Goal: Communication & Community: Connect with others

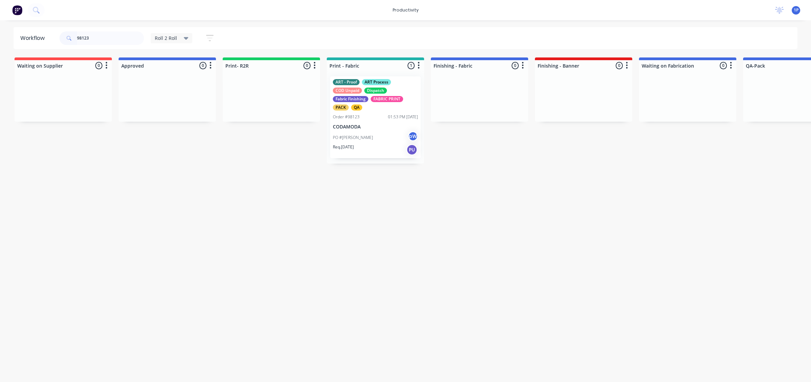
drag, startPoint x: 97, startPoint y: 40, endPoint x: 7, endPoint y: 35, distance: 90.3
click at [12, 35] on div "Workflow 98123 Roll 2 Roll Save new view None edit Roll 2 Roll (Default) edit A…" at bounding box center [405, 38] width 811 height 22
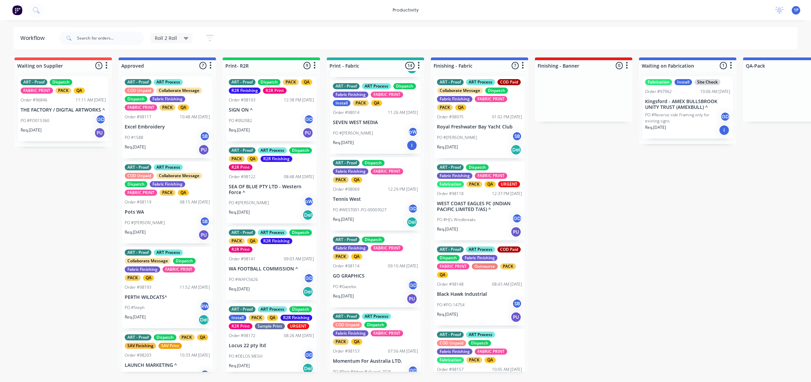
scroll to position [253, 0]
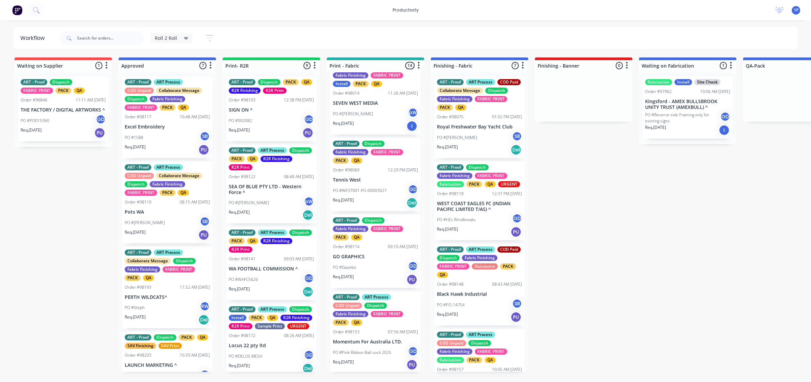
click at [394, 197] on div "PO #WEST001-PO-00003027 GD" at bounding box center [375, 190] width 85 height 13
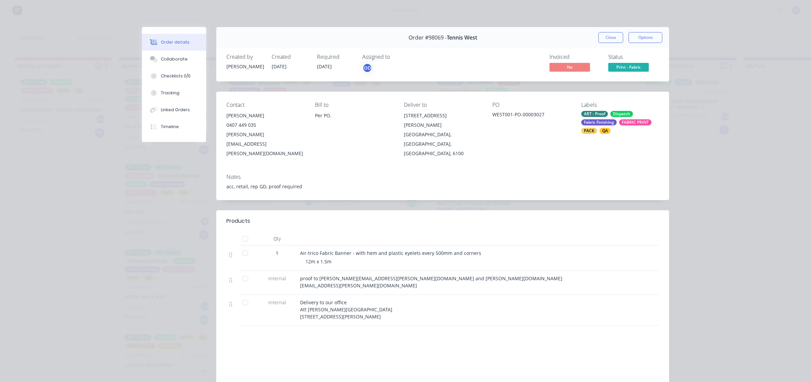
drag, startPoint x: 597, startPoint y: 35, endPoint x: 597, endPoint y: 40, distance: 4.4
click at [598, 35] on button "Close" at bounding box center [610, 37] width 25 height 11
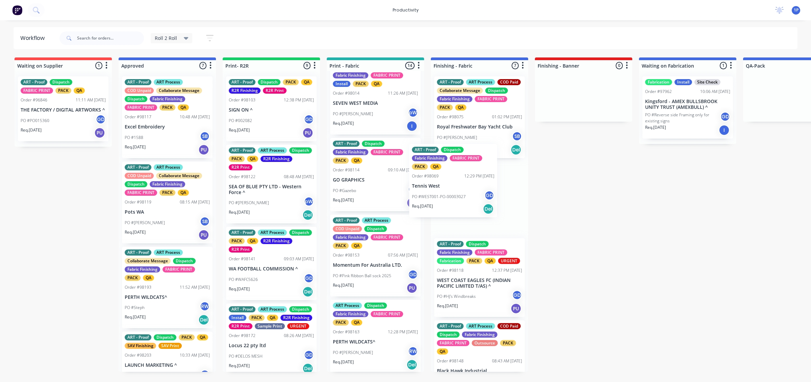
drag, startPoint x: 373, startPoint y: 199, endPoint x: 453, endPoint y: 188, distance: 80.8
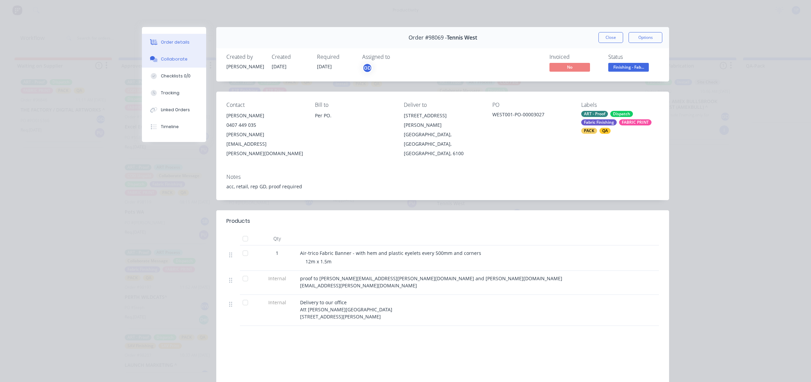
click at [177, 62] on div "Collaborate" at bounding box center [174, 59] width 27 height 6
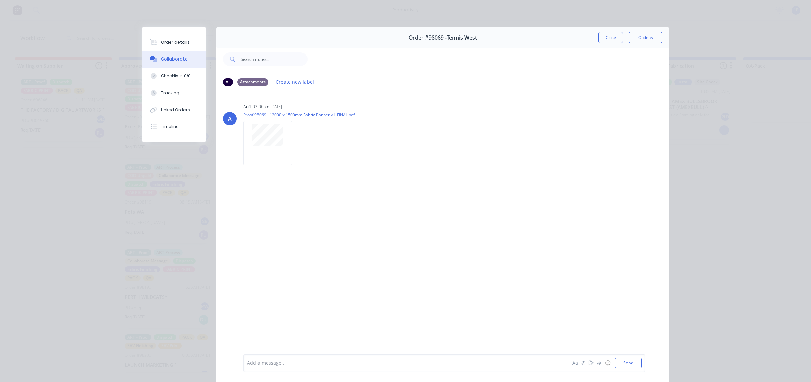
drag, startPoint x: 610, startPoint y: 34, endPoint x: 587, endPoint y: 38, distance: 22.8
click at [610, 34] on button "Close" at bounding box center [610, 37] width 25 height 11
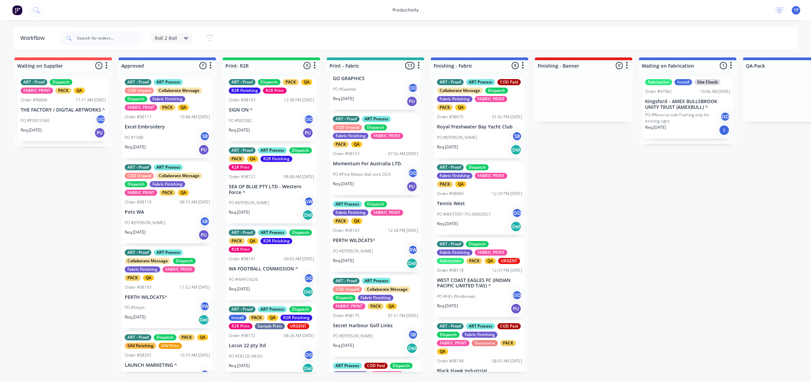
scroll to position [380, 0]
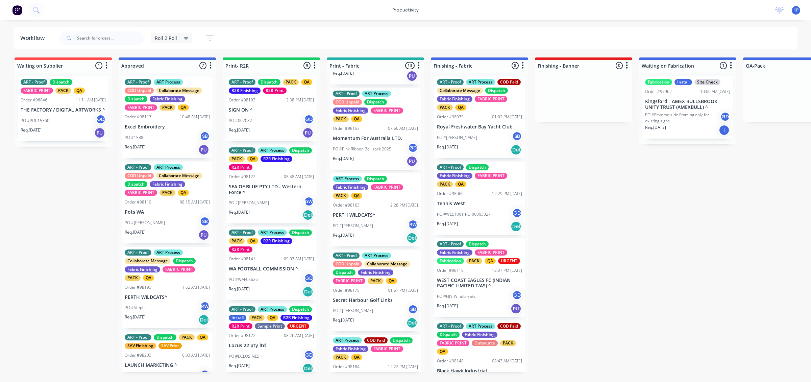
click at [372, 141] on p "Momentum For Australia LTD." at bounding box center [375, 139] width 85 height 6
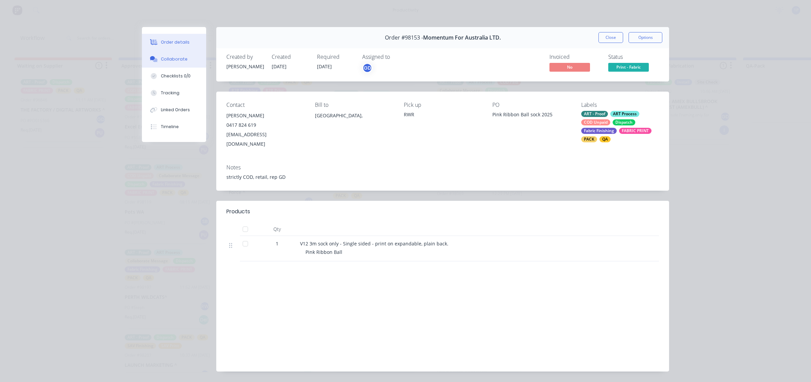
drag, startPoint x: 144, startPoint y: 57, endPoint x: 150, endPoint y: 55, distance: 6.6
click at [146, 57] on button "Collaborate" at bounding box center [174, 59] width 64 height 17
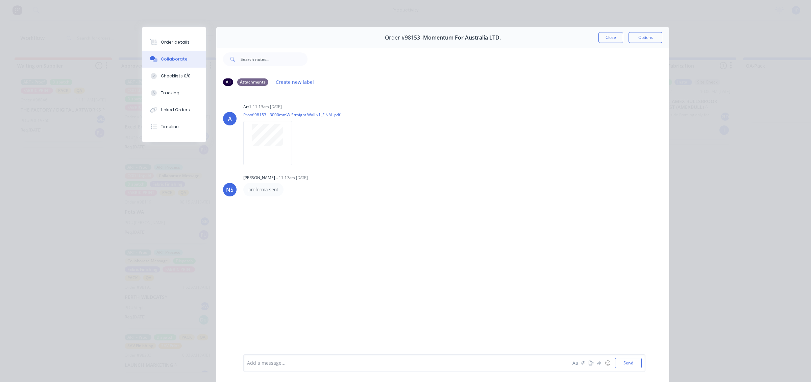
click at [593, 36] on div "Order #98153 - Momentum For Australia LTD. Close Options" at bounding box center [442, 37] width 453 height 21
click at [606, 34] on button "Close" at bounding box center [610, 37] width 25 height 11
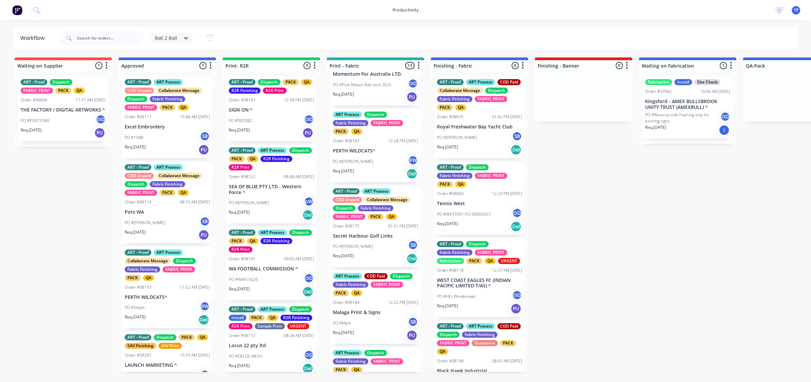
scroll to position [465, 0]
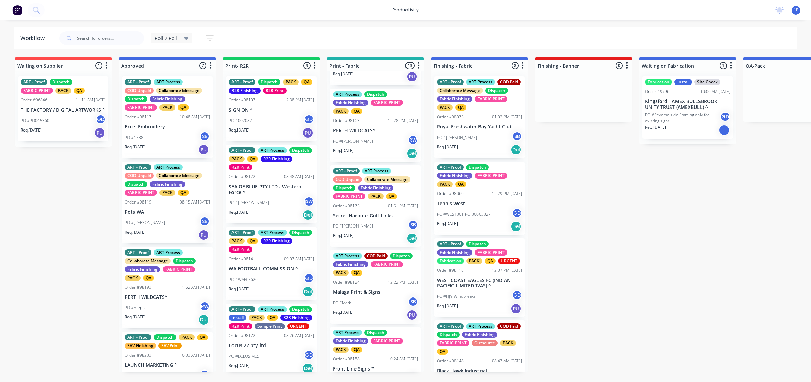
click at [379, 159] on div "Req. [DATE] Del" at bounding box center [375, 153] width 85 height 11
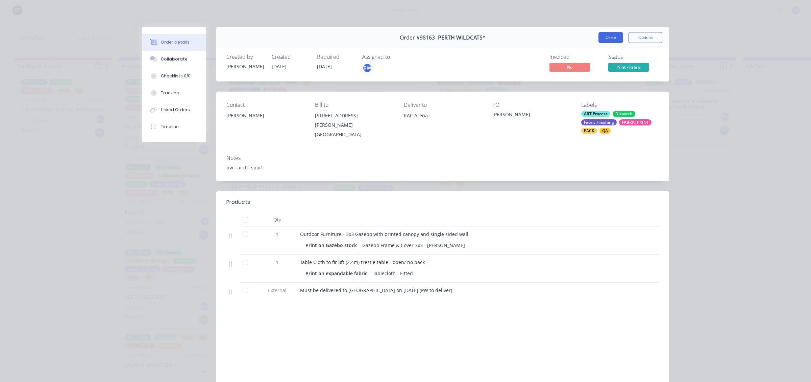
click at [608, 33] on button "Close" at bounding box center [610, 37] width 25 height 11
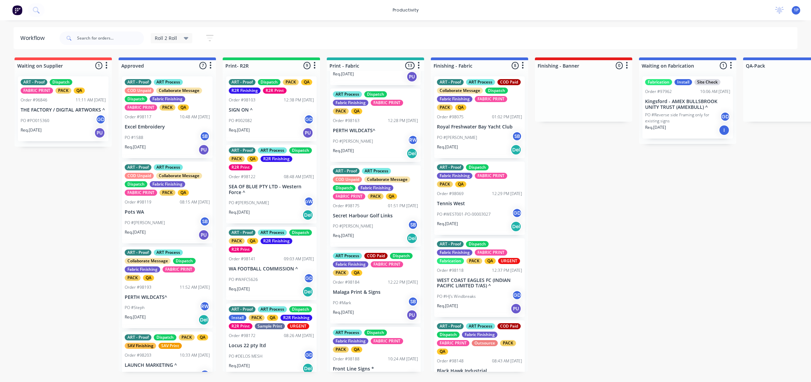
click at [368, 232] on div "PO #[PERSON_NAME] SB" at bounding box center [375, 226] width 85 height 13
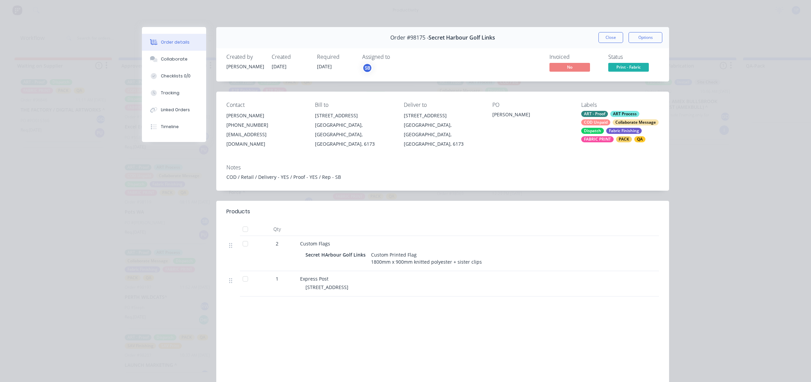
click at [191, 48] on button "Order details" at bounding box center [174, 42] width 64 height 17
click at [181, 60] on div "Collaborate" at bounding box center [174, 59] width 27 height 6
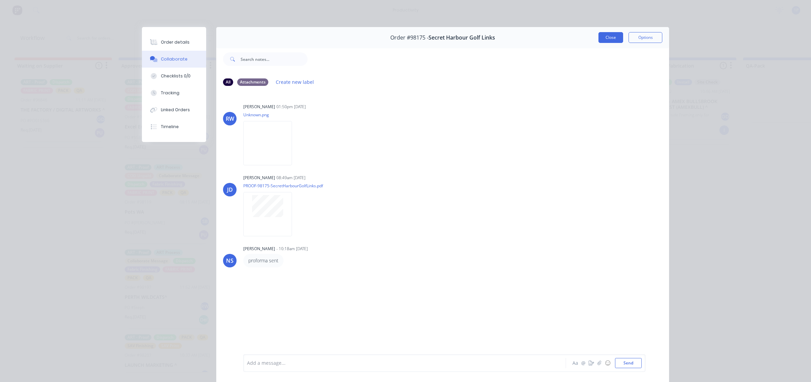
click at [612, 36] on button "Close" at bounding box center [610, 37] width 25 height 11
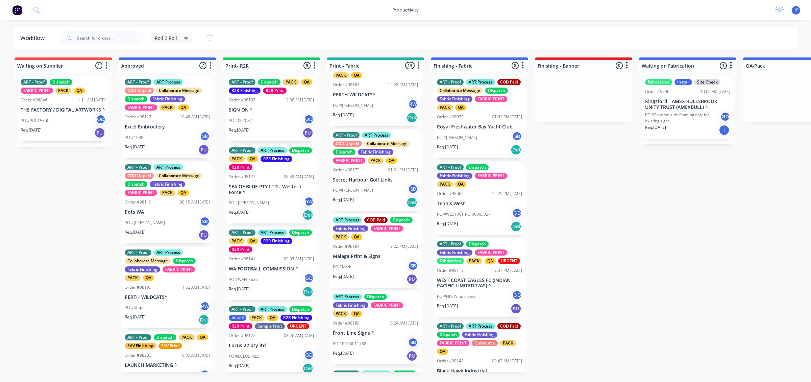
scroll to position [549, 0]
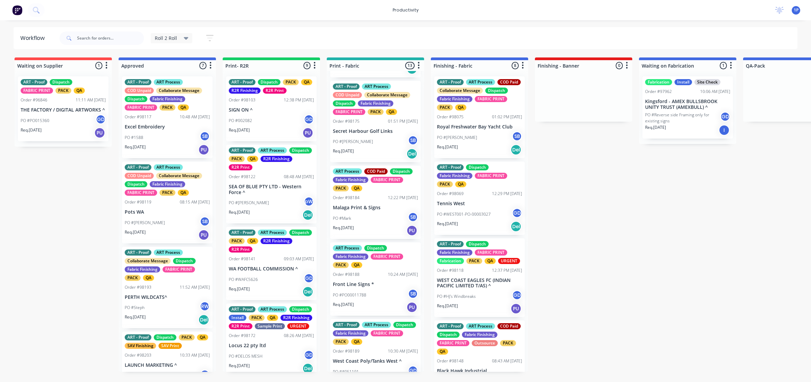
click at [372, 225] on div "PO #Mark SB" at bounding box center [375, 218] width 85 height 13
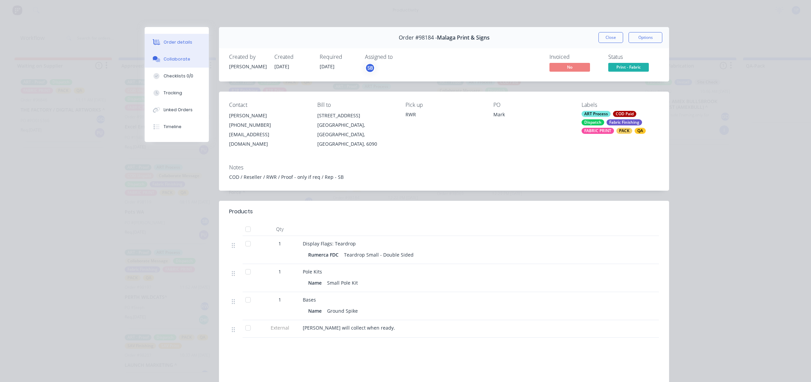
click at [161, 65] on button "Collaborate" at bounding box center [177, 59] width 64 height 17
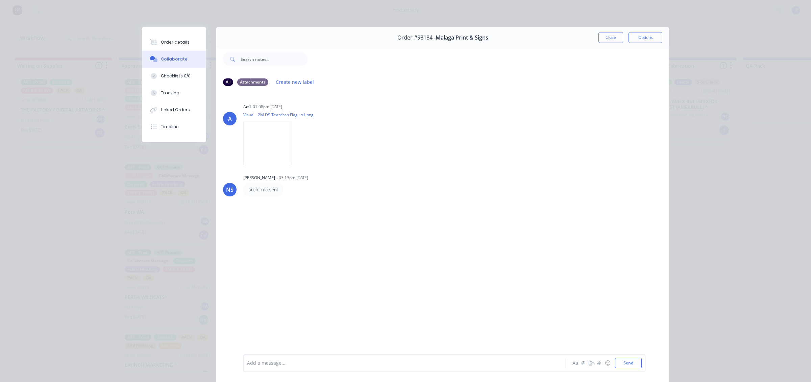
drag, startPoint x: 607, startPoint y: 33, endPoint x: 579, endPoint y: 34, distance: 28.4
click at [607, 33] on button "Close" at bounding box center [610, 37] width 25 height 11
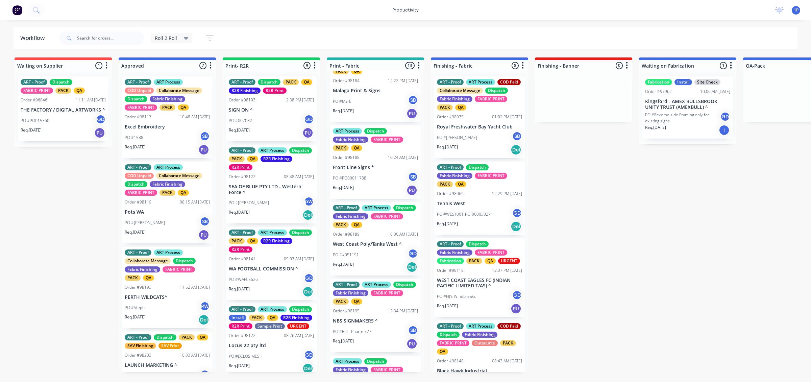
scroll to position [676, 0]
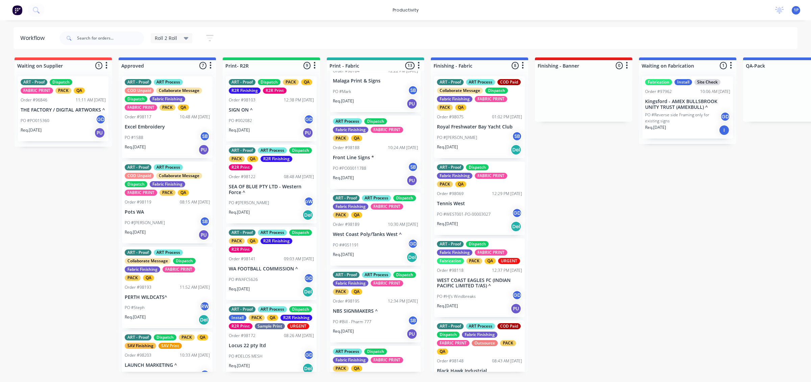
click at [370, 175] on div "PO #PO00011788 SB" at bounding box center [375, 168] width 85 height 13
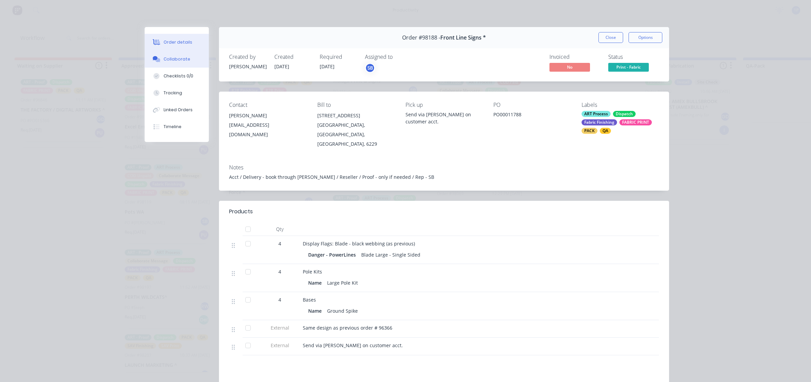
click at [194, 62] on button "Collaborate" at bounding box center [177, 59] width 64 height 17
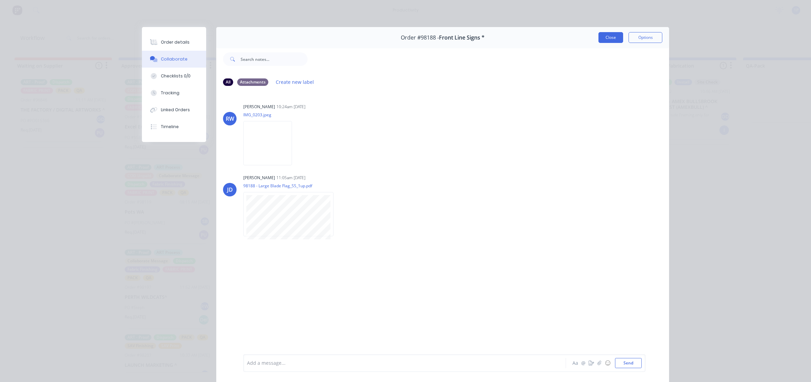
click at [615, 34] on button "Close" at bounding box center [610, 37] width 25 height 11
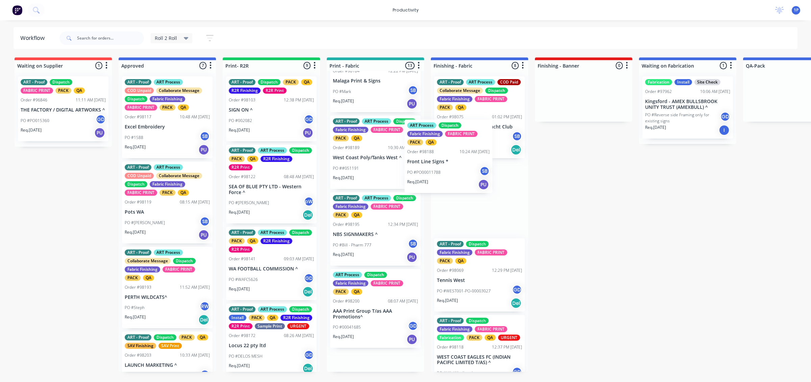
drag, startPoint x: 385, startPoint y: 195, endPoint x: 460, endPoint y: 179, distance: 76.7
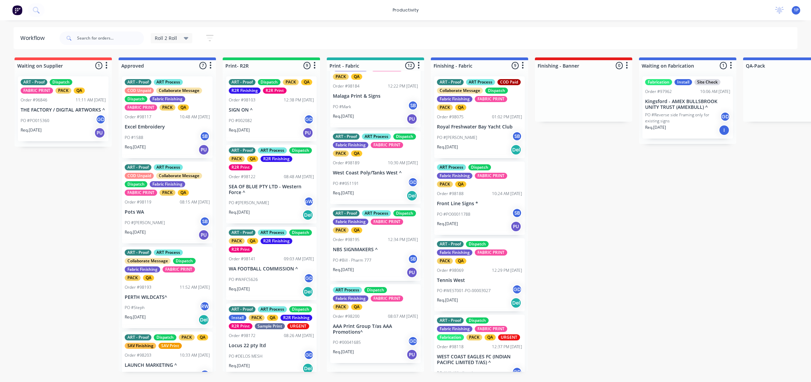
scroll to position [667, 0]
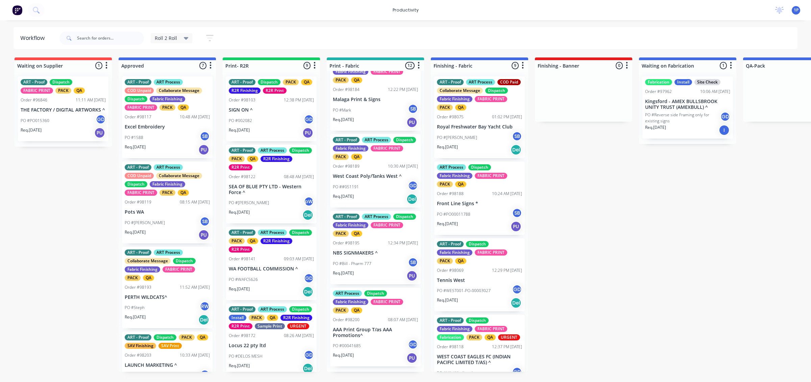
click at [379, 253] on div "ART - Proof ART Process Dispatch Fabric Finishing FABRIC PRINT PACK QA Order #9…" at bounding box center [375, 247] width 91 height 73
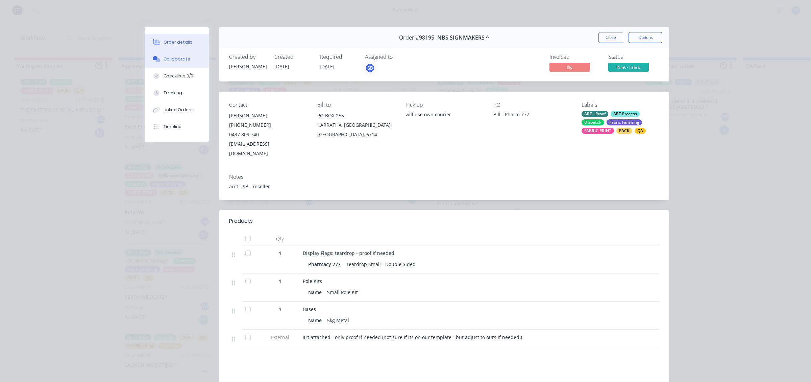
click at [168, 58] on div "Collaborate" at bounding box center [177, 59] width 27 height 6
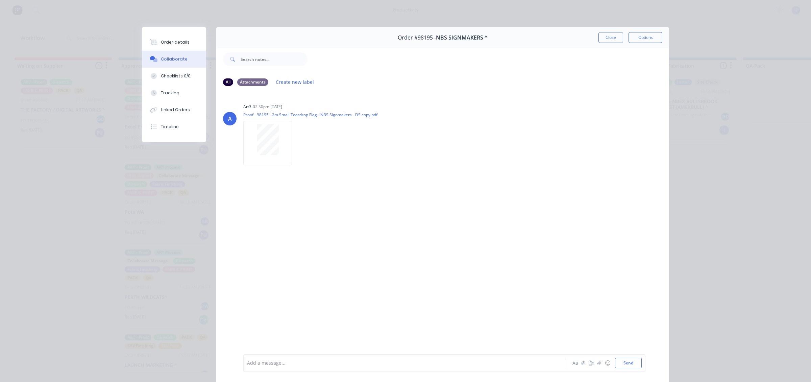
click at [616, 34] on button "Close" at bounding box center [610, 37] width 25 height 11
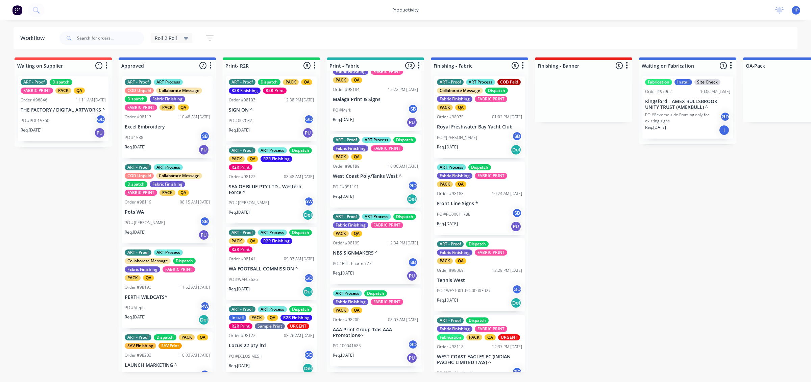
click at [373, 268] on div "PO #Bill - Pharm 777 SB" at bounding box center [375, 263] width 85 height 13
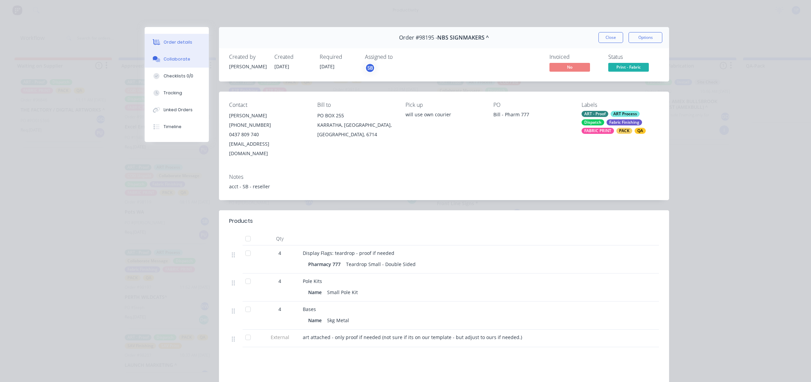
click at [191, 61] on button "Collaborate" at bounding box center [177, 59] width 64 height 17
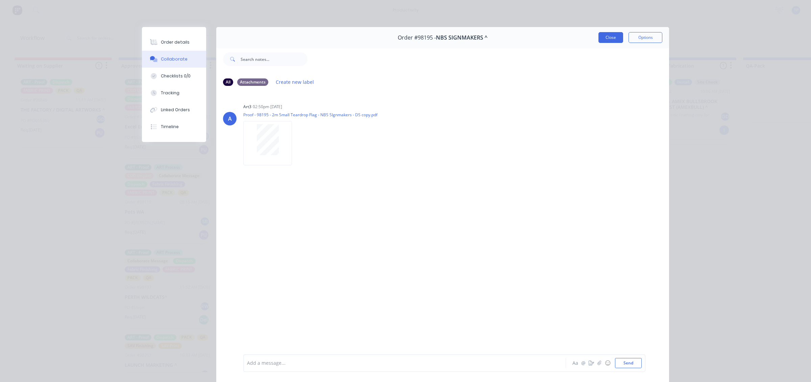
click at [608, 35] on button "Close" at bounding box center [610, 37] width 25 height 11
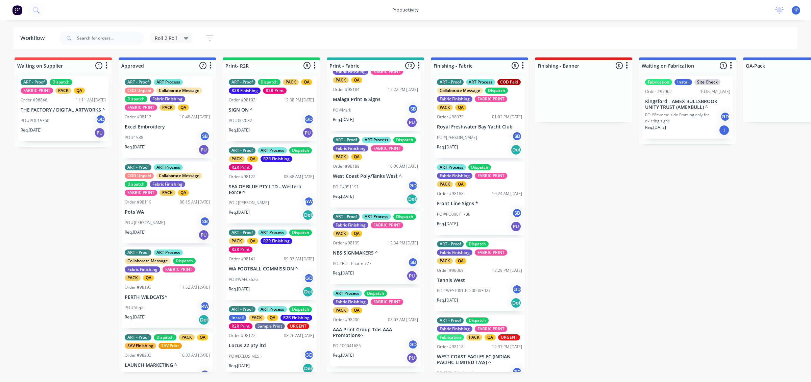
scroll to position [667, 0]
click at [396, 332] on div "ART Process Dispatch Fabric Finishing FABRIC PRINT PACK QA Order #98200 08:07 A…" at bounding box center [375, 327] width 91 height 79
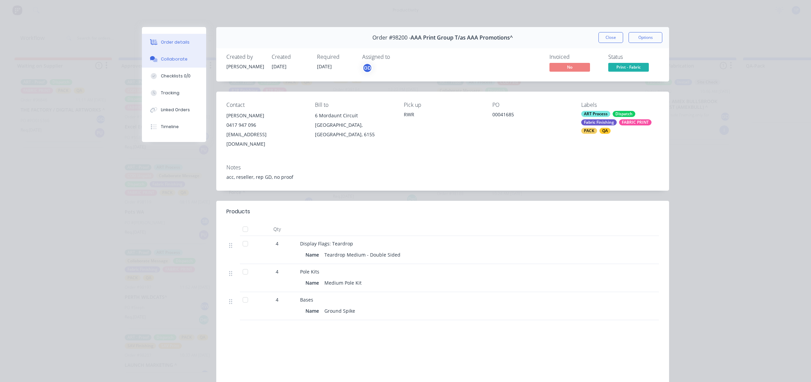
click at [169, 58] on div "Collaborate" at bounding box center [174, 59] width 27 height 6
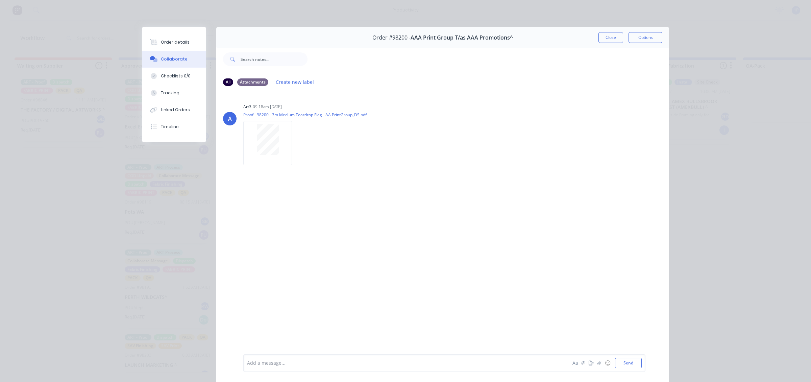
click at [600, 39] on button "Close" at bounding box center [610, 37] width 25 height 11
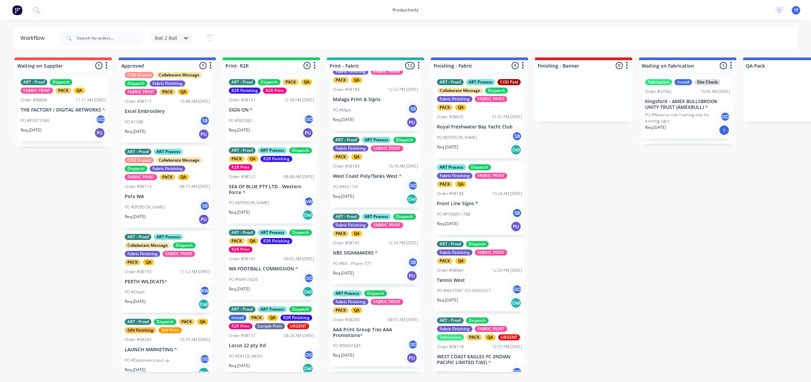
scroll to position [42, 0]
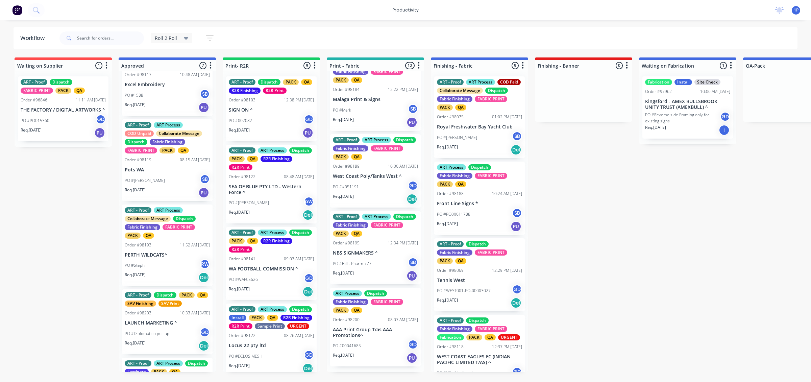
click at [172, 258] on div "ART - Proof ART Process Collaborate Message Dispatch Fabric Finishing FABRIC PR…" at bounding box center [167, 245] width 91 height 82
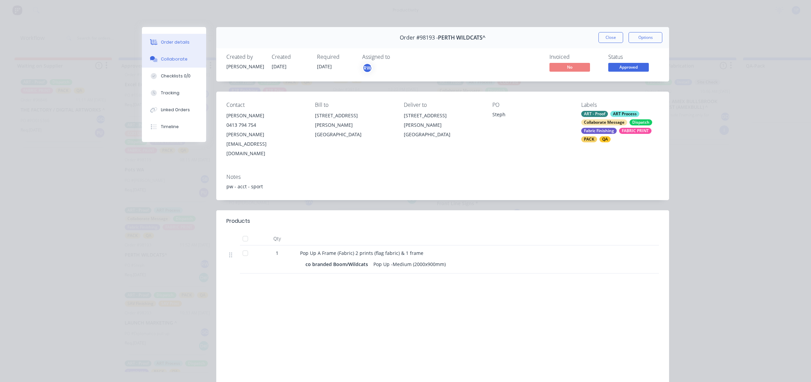
click at [158, 53] on button "Collaborate" at bounding box center [174, 59] width 64 height 17
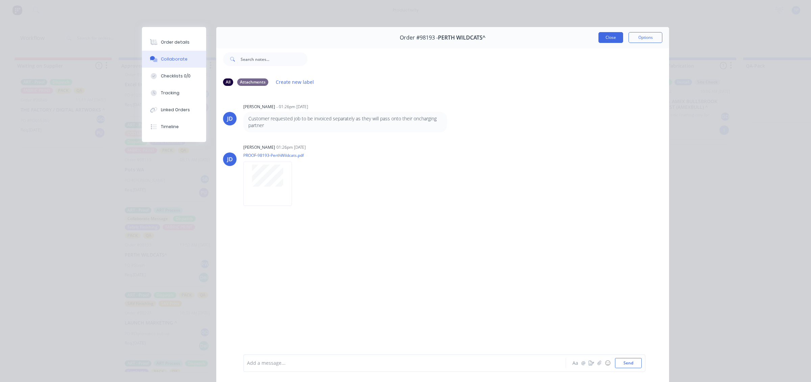
click at [614, 36] on button "Close" at bounding box center [610, 37] width 25 height 11
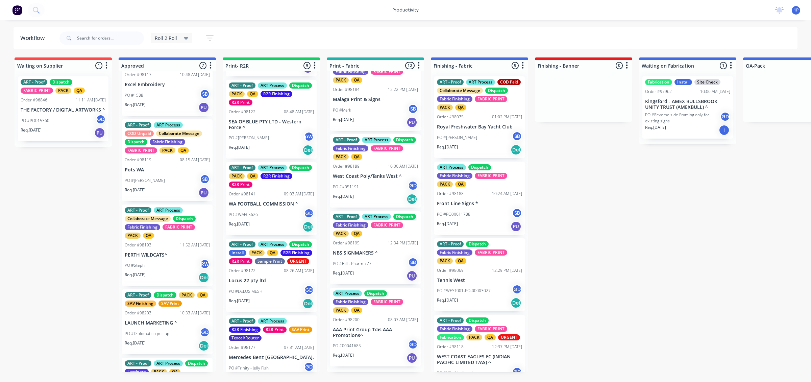
scroll to position [84, 0]
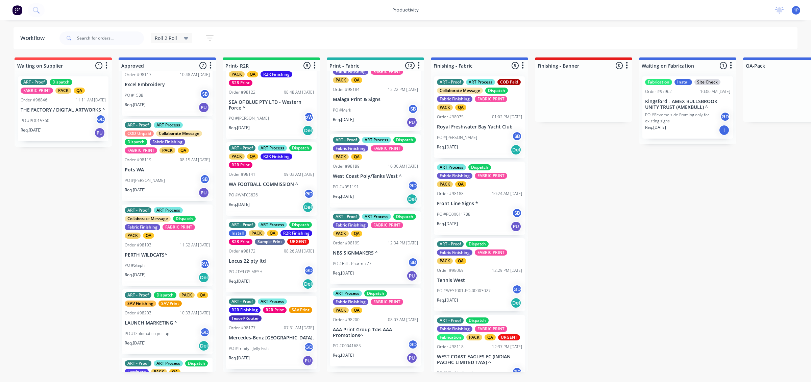
click at [266, 278] on div "PO #DELOS MESH GD" at bounding box center [271, 271] width 85 height 13
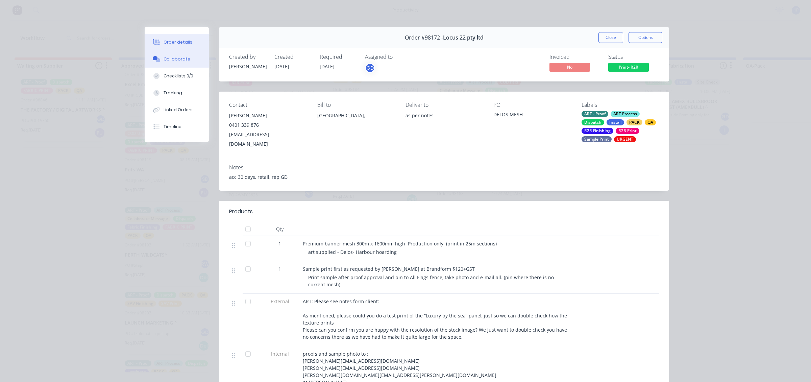
click at [183, 65] on button "Collaborate" at bounding box center [177, 59] width 64 height 17
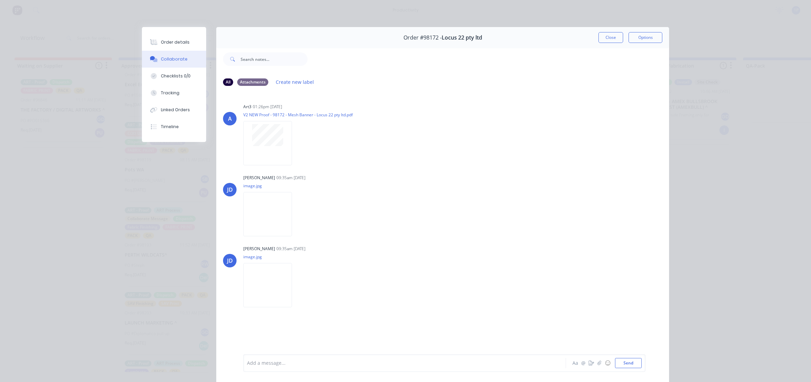
click at [607, 40] on button "Close" at bounding box center [610, 37] width 25 height 11
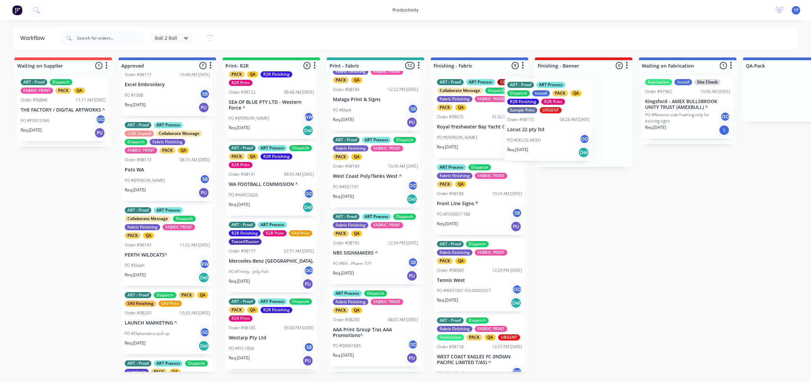
drag, startPoint x: 282, startPoint y: 276, endPoint x: 575, endPoint y: 127, distance: 328.6
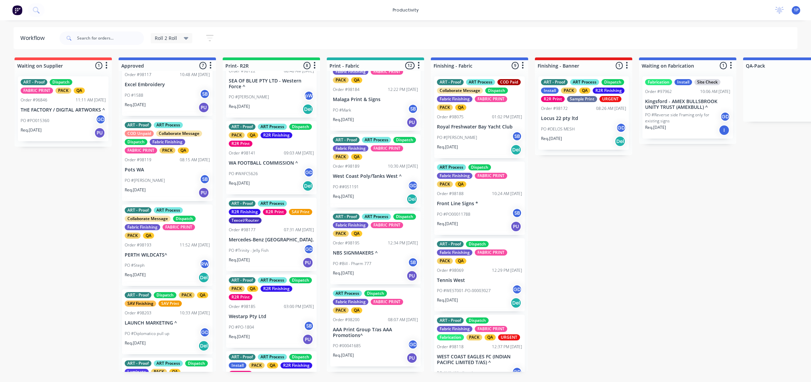
scroll to position [127, 0]
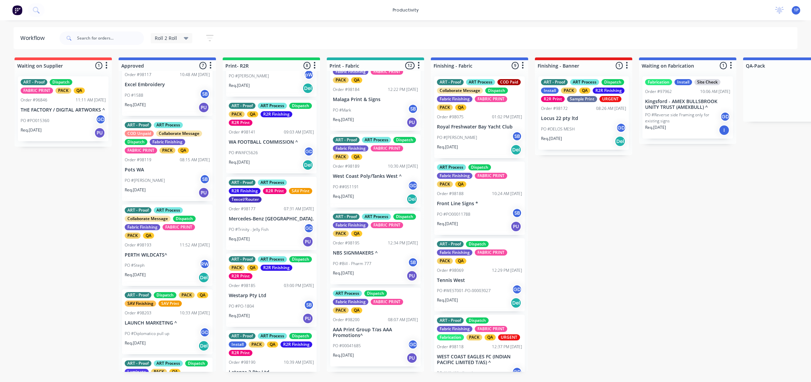
click at [264, 228] on p "PO #Trinity - Jelly Fish" at bounding box center [249, 229] width 40 height 6
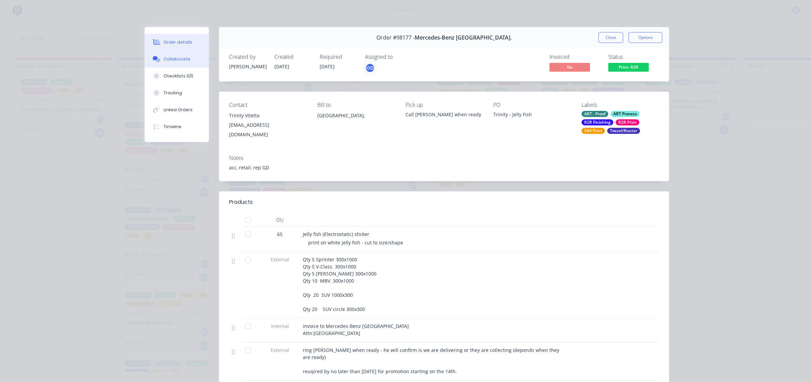
click at [168, 58] on div "Collaborate" at bounding box center [177, 59] width 27 height 6
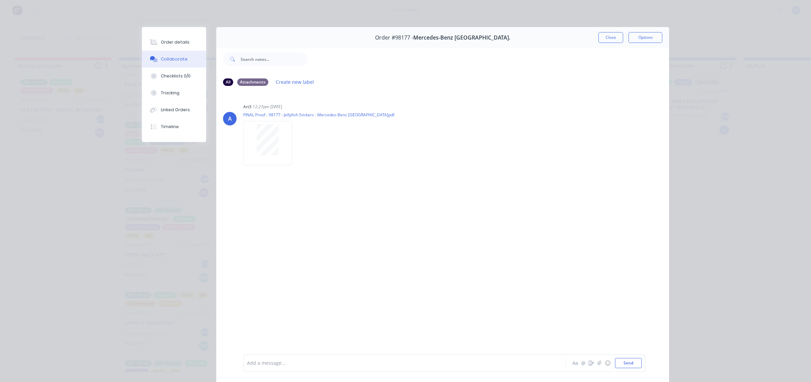
drag, startPoint x: 602, startPoint y: 43, endPoint x: 513, endPoint y: 67, distance: 91.6
click at [601, 44] on div "Order #98177 - Mercedes-Benz [GEOGRAPHIC_DATA]. Close Options" at bounding box center [442, 37] width 453 height 21
click at [606, 38] on button "Close" at bounding box center [610, 37] width 25 height 11
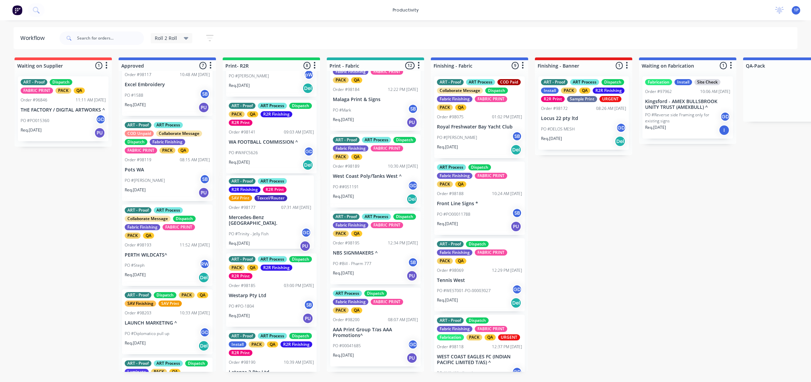
drag, startPoint x: 247, startPoint y: 213, endPoint x: 252, endPoint y: 211, distance: 5.7
click at [252, 211] on div "ART - Proof Dispatch PACK QA R2R Finishing R2R Print Order #98103 12:38 PM [DAT…" at bounding box center [271, 221] width 97 height 301
click at [264, 250] on div "ART - Proof Dispatch PACK QA R2R Finishing R2R Print Order #98103 12:38 PM [DAT…" at bounding box center [271, 221] width 97 height 301
click at [269, 242] on div "Req. [DATE] PU" at bounding box center [271, 241] width 85 height 11
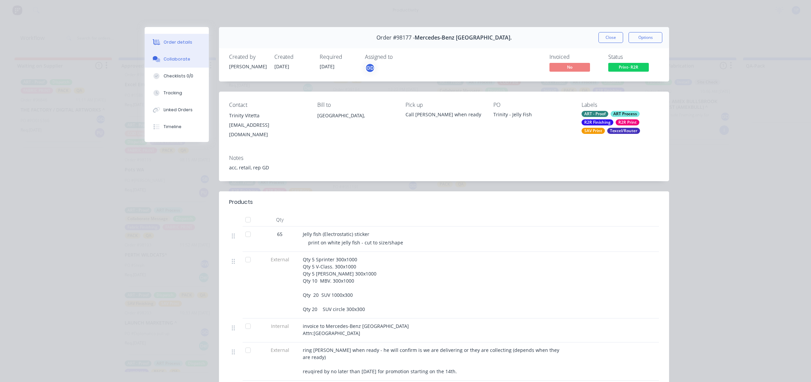
click at [182, 59] on div "Collaborate" at bounding box center [177, 59] width 27 height 6
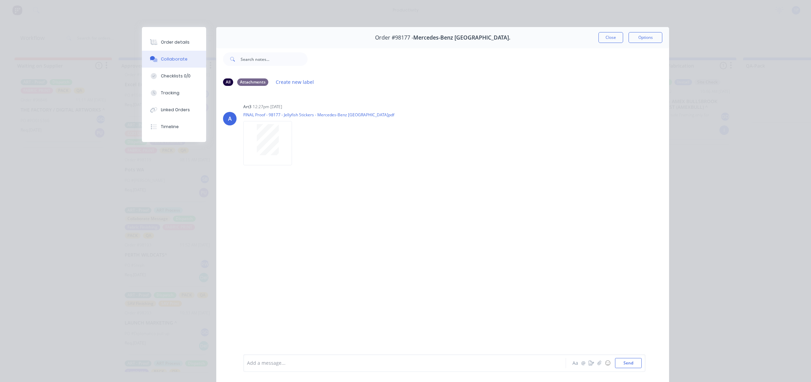
click at [608, 45] on div "Order #98177 - Mercedes-Benz [GEOGRAPHIC_DATA]. Close Options" at bounding box center [442, 37] width 453 height 21
click at [616, 41] on button "Close" at bounding box center [610, 37] width 25 height 11
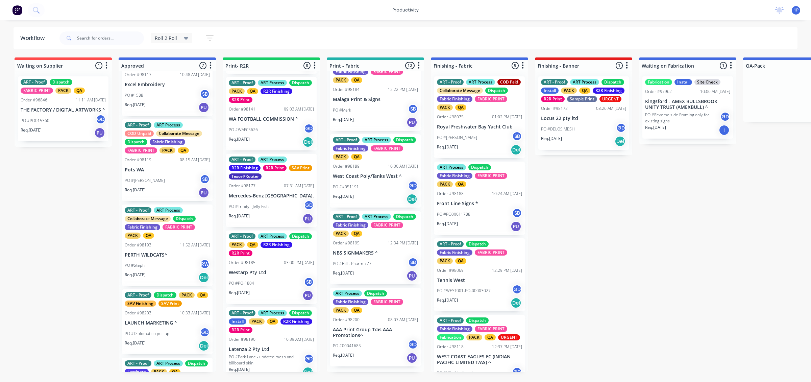
scroll to position [169, 0]
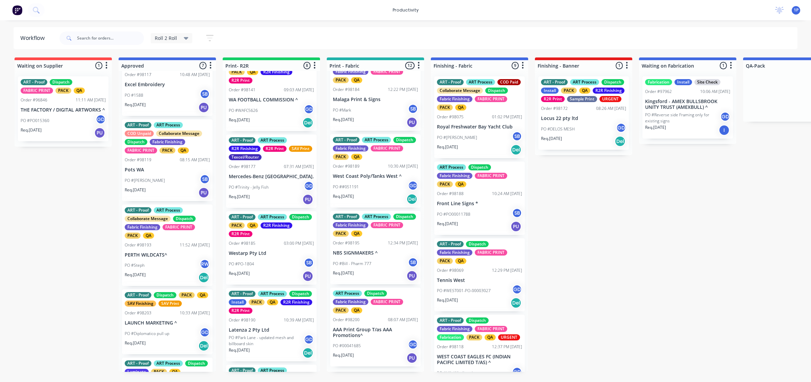
click at [271, 270] on div "Req. [DATE] PU" at bounding box center [271, 275] width 85 height 11
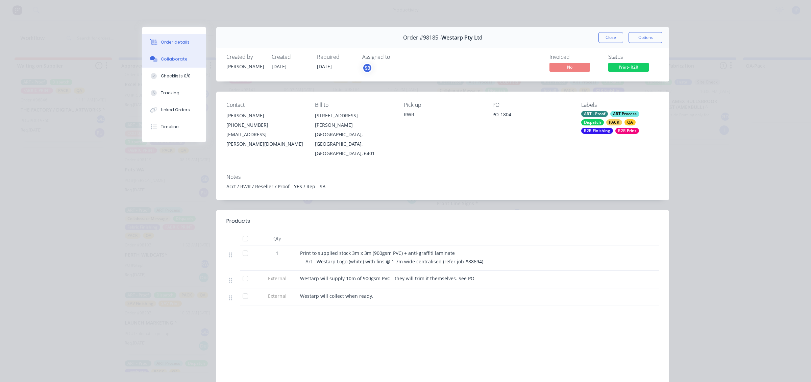
click at [186, 63] on button "Collaborate" at bounding box center [174, 59] width 64 height 17
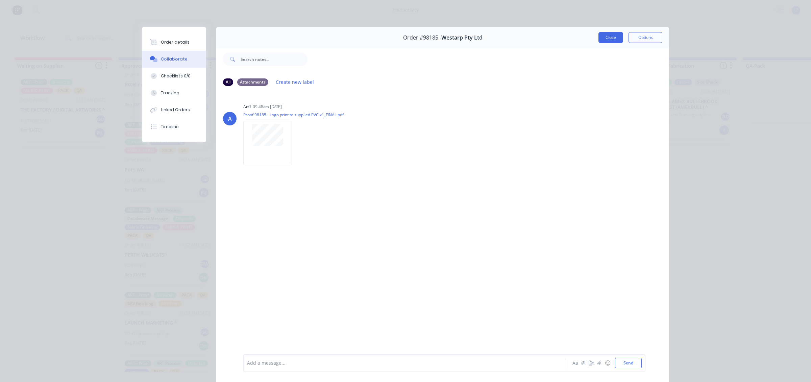
click at [613, 41] on button "Close" at bounding box center [610, 37] width 25 height 11
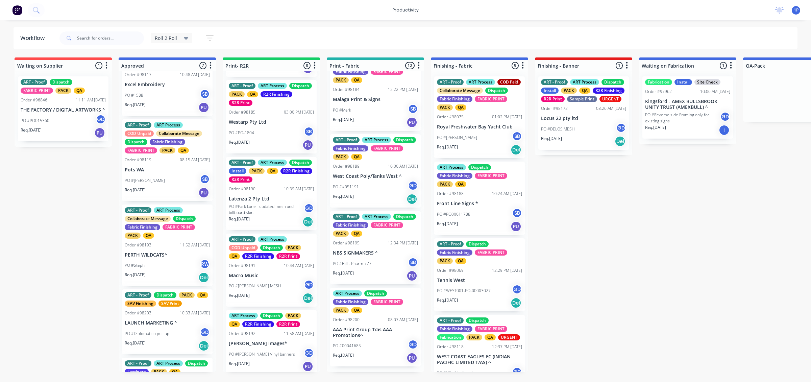
scroll to position [301, 0]
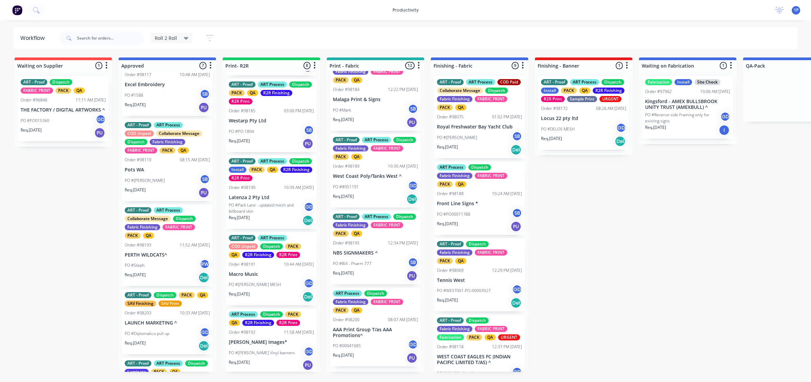
click at [269, 288] on div "PO #[PERSON_NAME] MESH GD" at bounding box center [271, 284] width 85 height 13
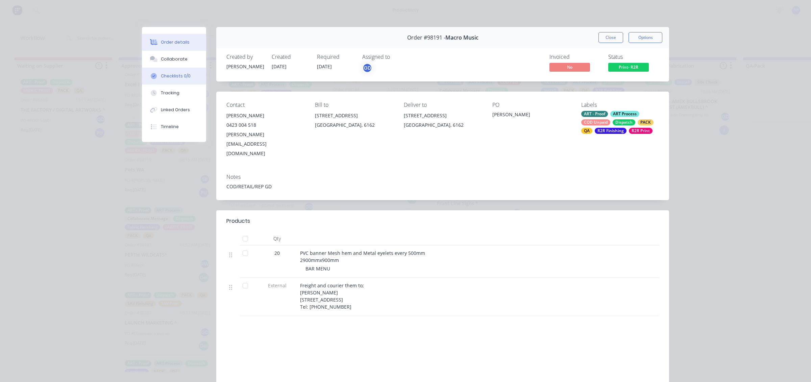
click at [174, 70] on button "Checklists 0/0" at bounding box center [174, 76] width 64 height 17
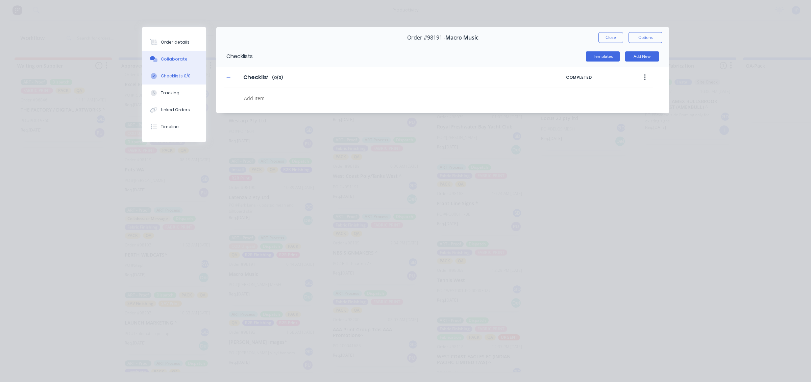
type textarea "x"
click at [186, 58] on button "Collaborate" at bounding box center [174, 59] width 64 height 17
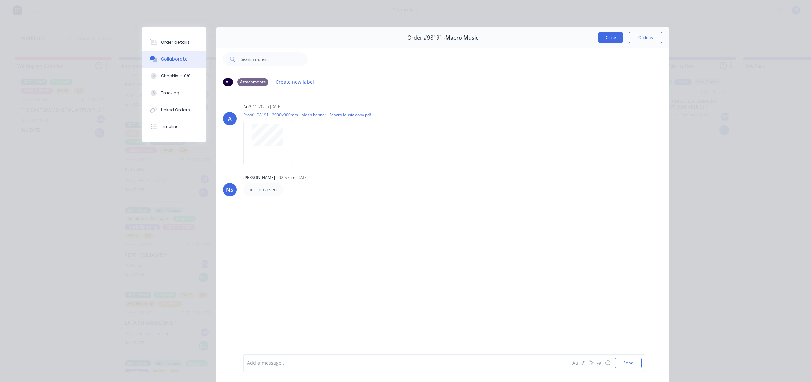
click at [608, 36] on button "Close" at bounding box center [610, 37] width 25 height 11
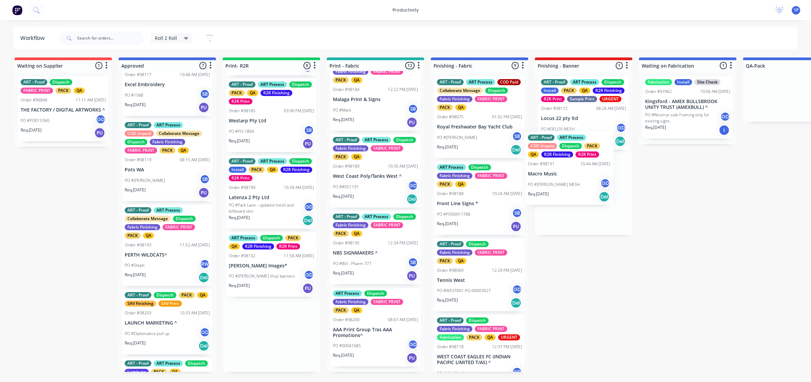
drag, startPoint x: 269, startPoint y: 287, endPoint x: 578, endPoint y: 183, distance: 325.7
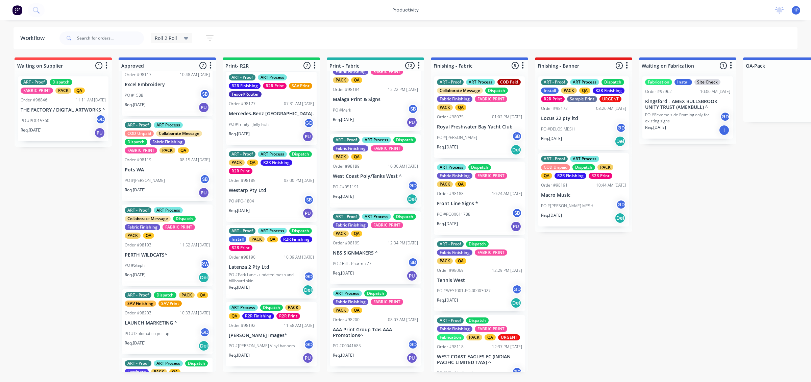
scroll to position [225, 0]
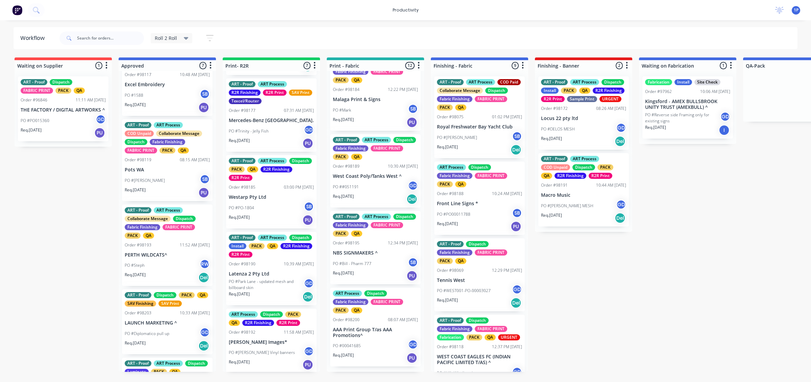
click at [274, 356] on div "PO #[PERSON_NAME] Vinyl banners GD" at bounding box center [271, 352] width 85 height 13
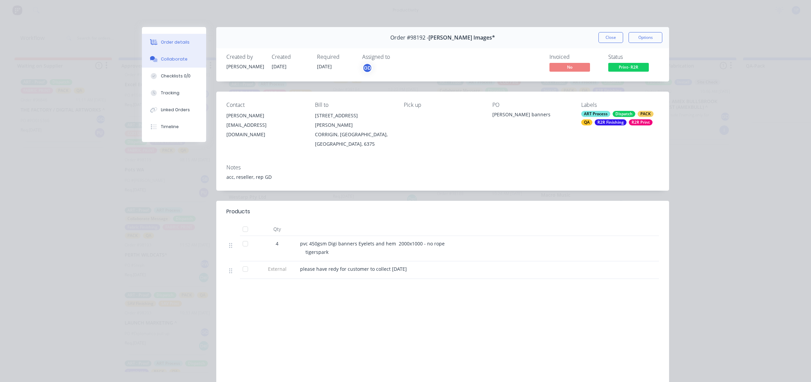
click at [175, 67] on button "Collaborate" at bounding box center [174, 59] width 64 height 17
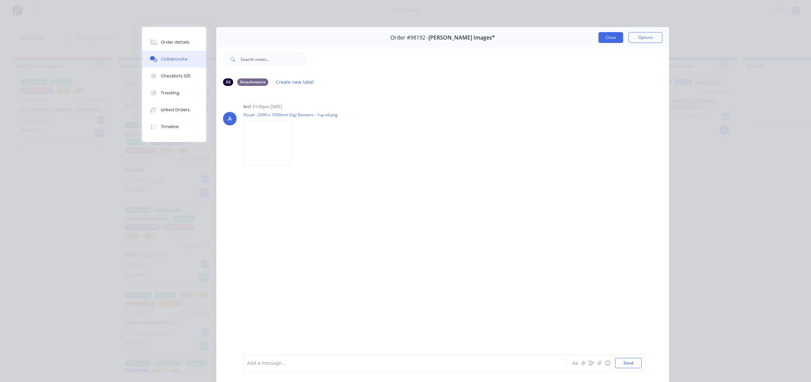
click at [608, 40] on button "Close" at bounding box center [610, 37] width 25 height 11
